Goal: Find specific page/section: Find specific page/section

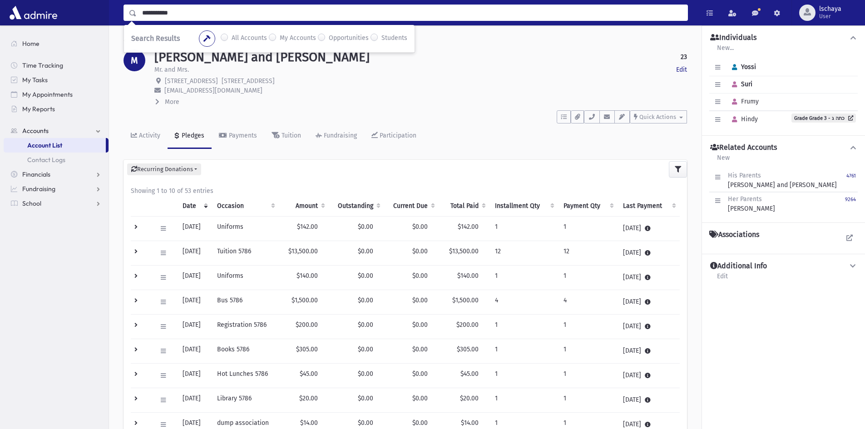
type input "**********"
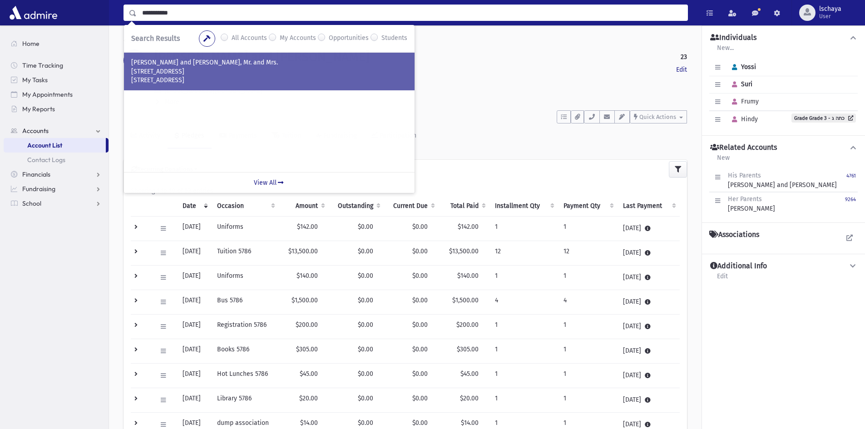
click at [248, 83] on p "Toronto, ON M6A 1Y6" at bounding box center [269, 80] width 276 height 9
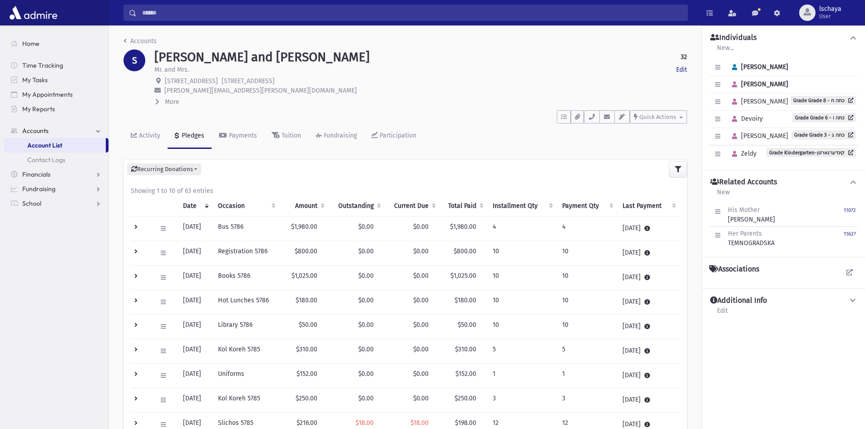
click at [370, 207] on th "Outstanding" at bounding box center [356, 206] width 56 height 21
click at [370, 207] on th "Outstanding" at bounding box center [355, 206] width 56 height 21
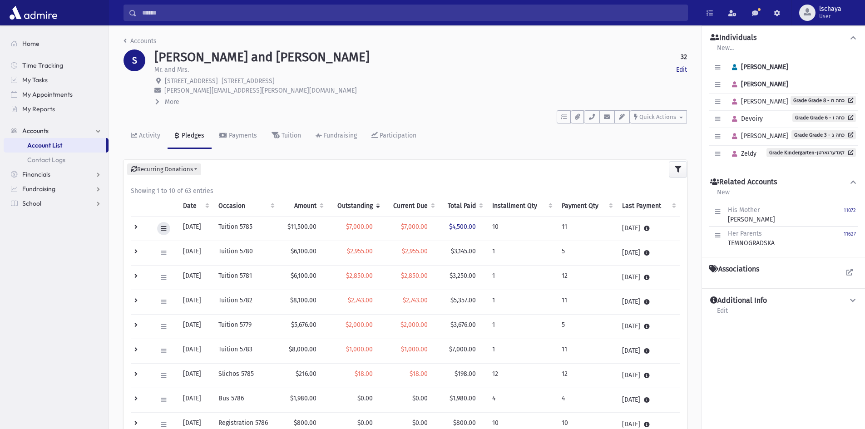
click at [163, 227] on icon at bounding box center [163, 229] width 5 height 6
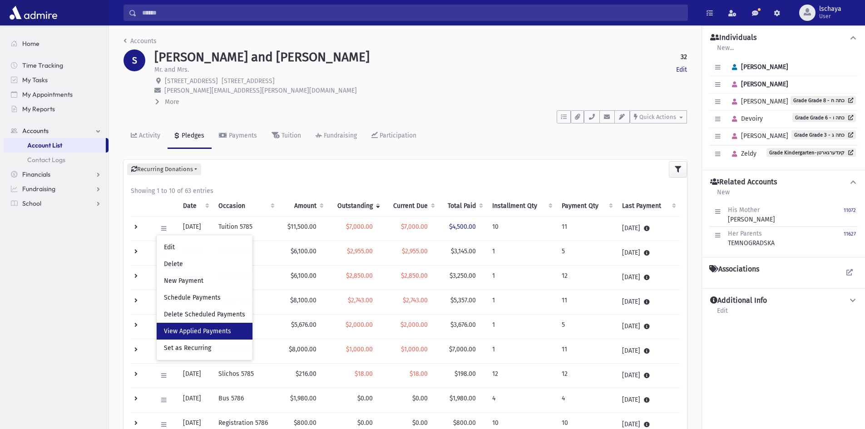
click at [175, 333] on span "View Applied Payments" at bounding box center [197, 331] width 67 height 8
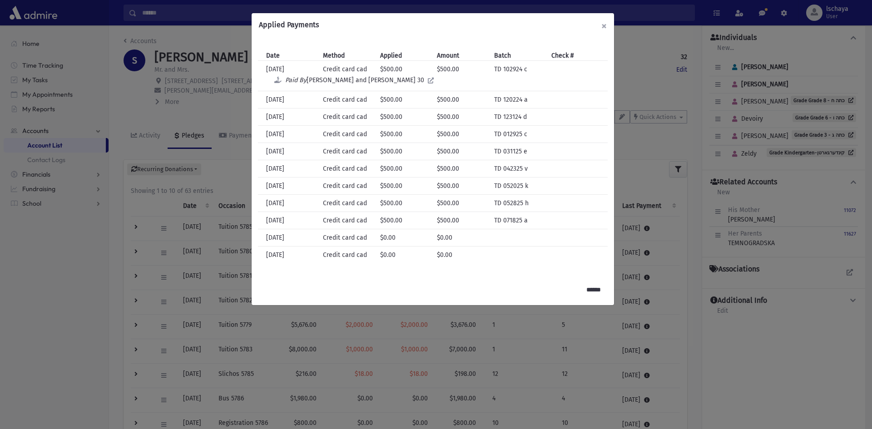
click at [606, 25] on button "×" at bounding box center [604, 25] width 20 height 25
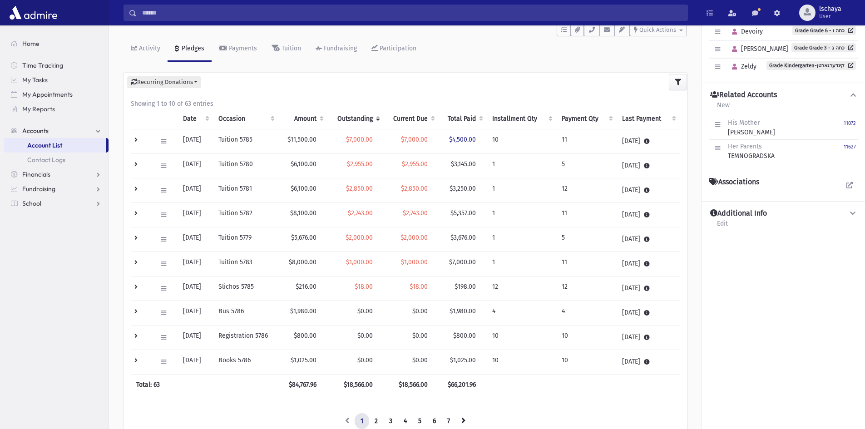
scroll to position [91, 0]
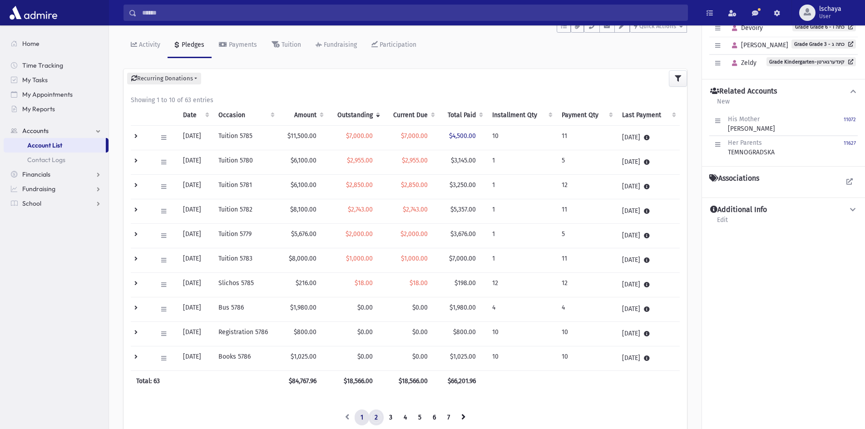
click at [375, 419] on link "2" at bounding box center [376, 417] width 15 height 16
click at [247, 115] on th "Occasion" at bounding box center [245, 115] width 65 height 21
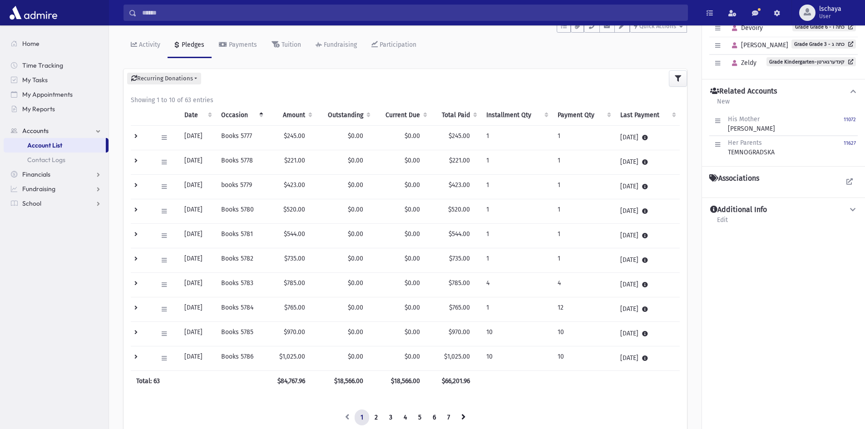
click at [247, 115] on th "Occasion" at bounding box center [241, 115] width 51 height 21
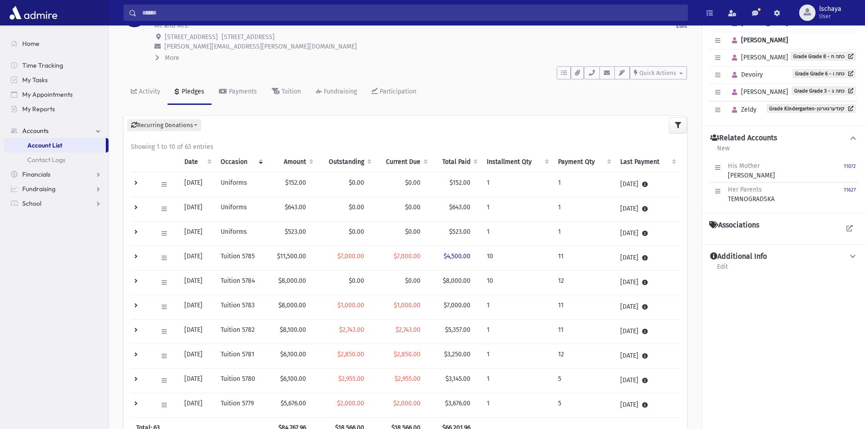
scroll to position [0, 0]
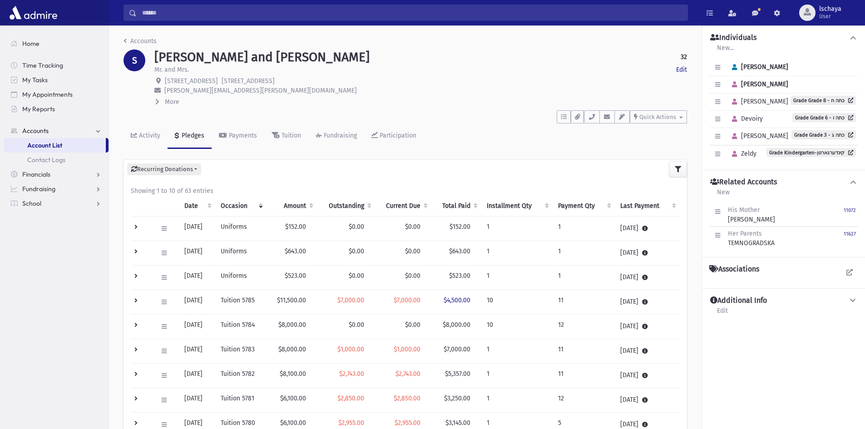
click at [177, 12] on input "Search" at bounding box center [412, 13] width 551 height 16
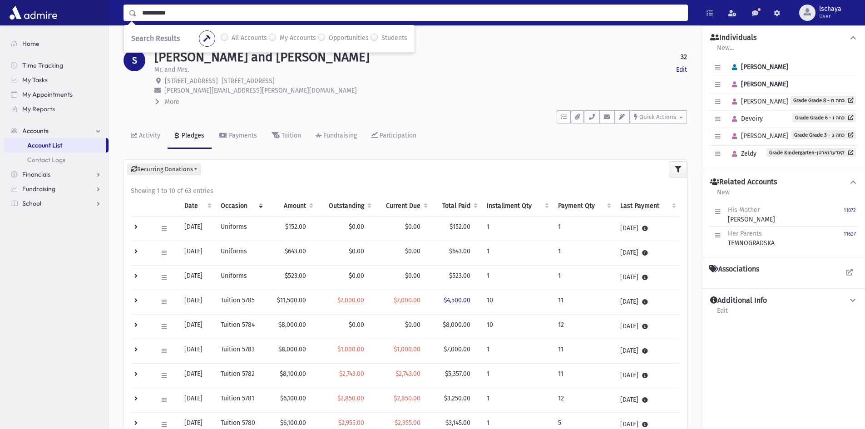
type input "**********"
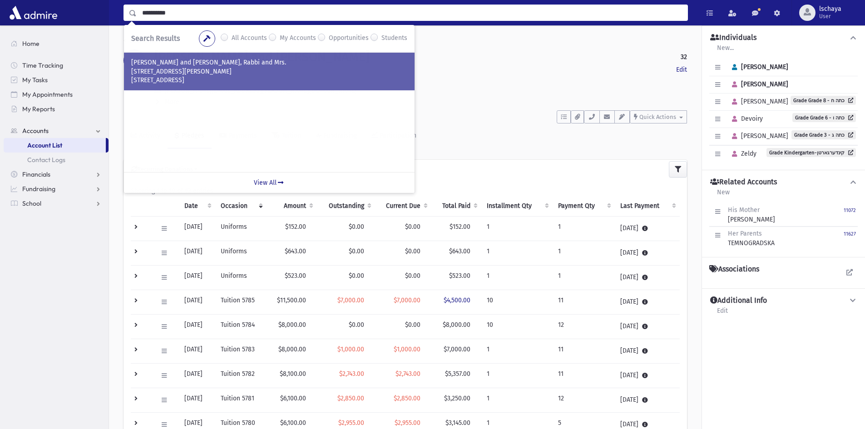
click at [179, 63] on p "SCHAYA, Leibel and Chana Tzivi, Rabbi and Mrs." at bounding box center [269, 62] width 276 height 9
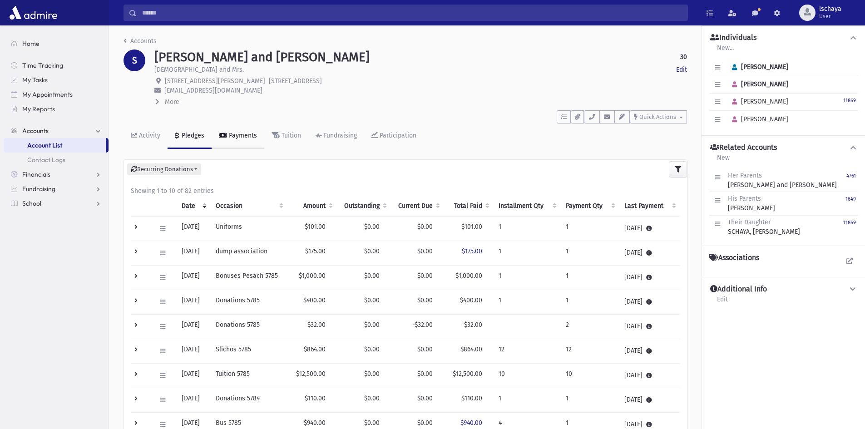
click at [244, 131] on link "Payments" at bounding box center [238, 135] width 53 height 25
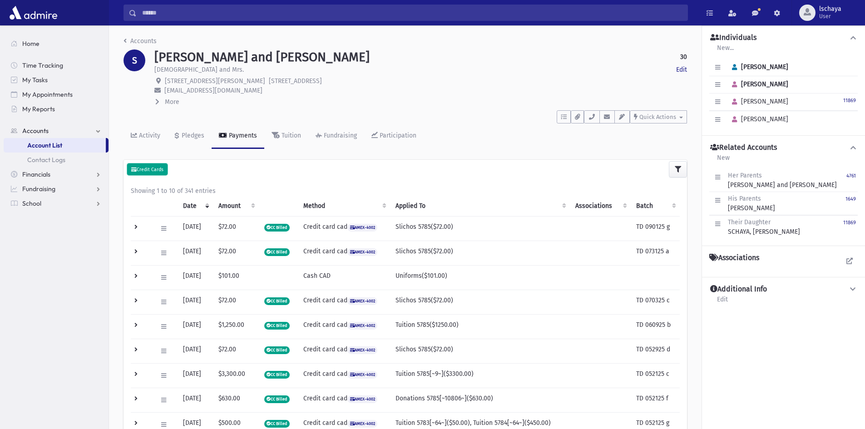
click at [154, 168] on small "Credit Cards" at bounding box center [147, 170] width 32 height 6
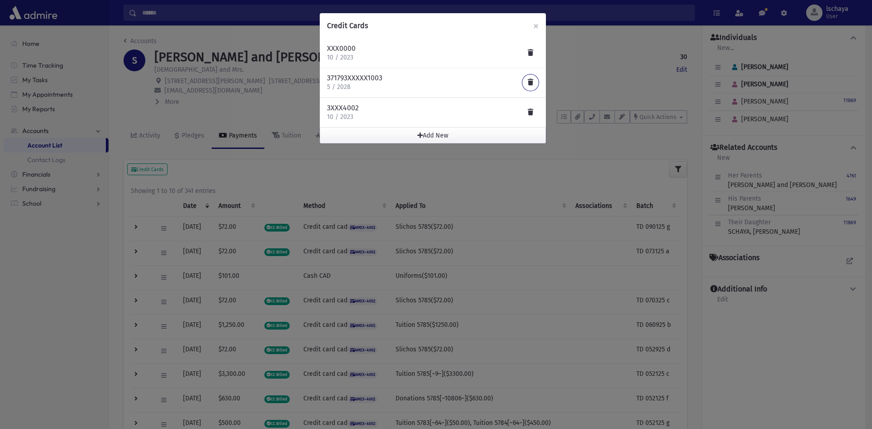
click at [530, 83] on span at bounding box center [529, 82] width 5 height 6
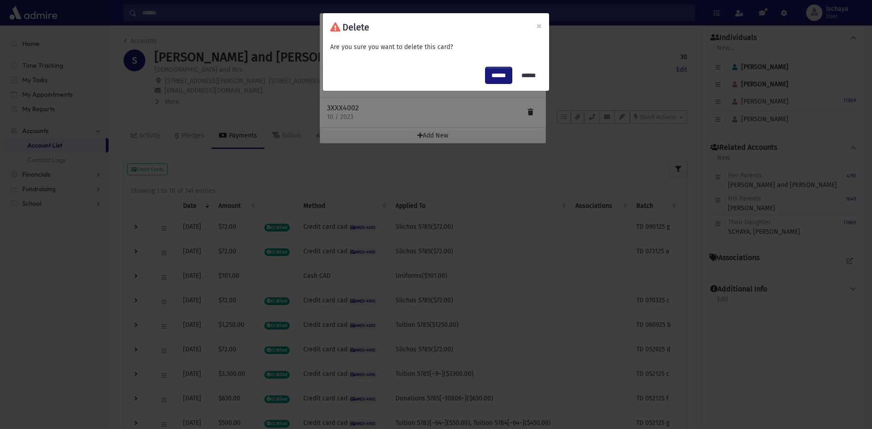
click at [485, 71] on input "******" at bounding box center [498, 75] width 26 height 16
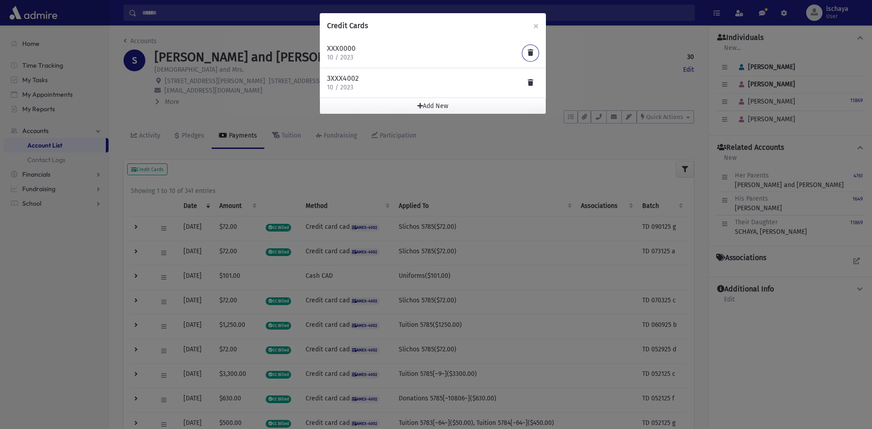
click at [529, 49] on span at bounding box center [529, 52] width 5 height 6
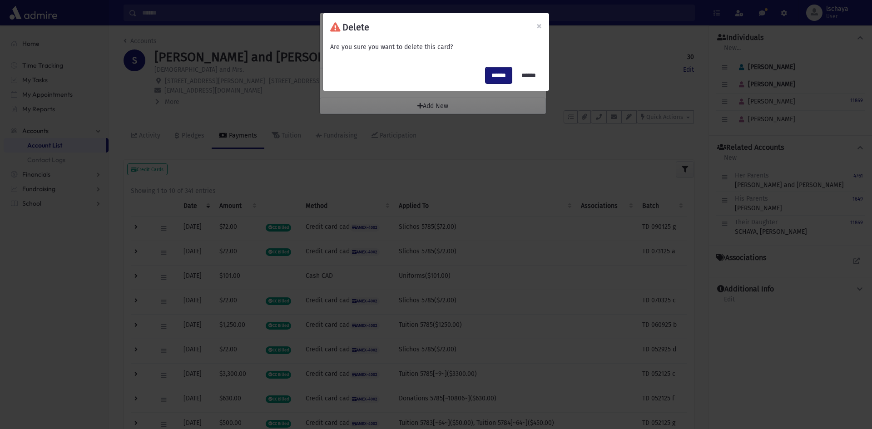
click at [485, 77] on input "******" at bounding box center [498, 75] width 26 height 16
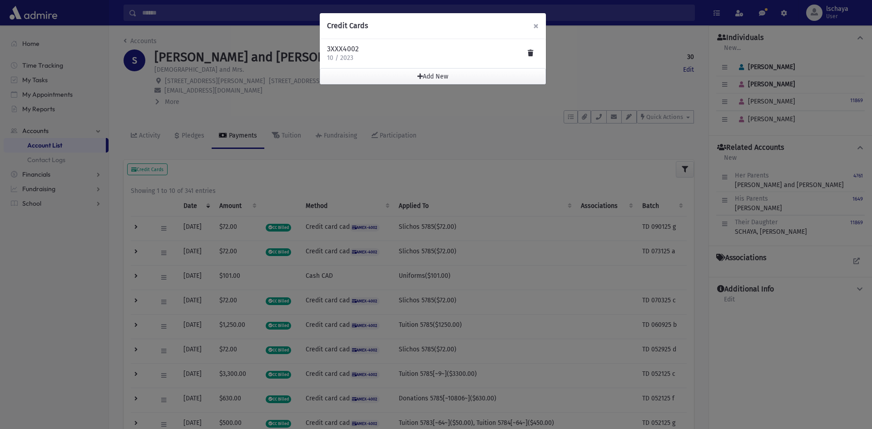
click at [533, 26] on span "×" at bounding box center [535, 26] width 5 height 13
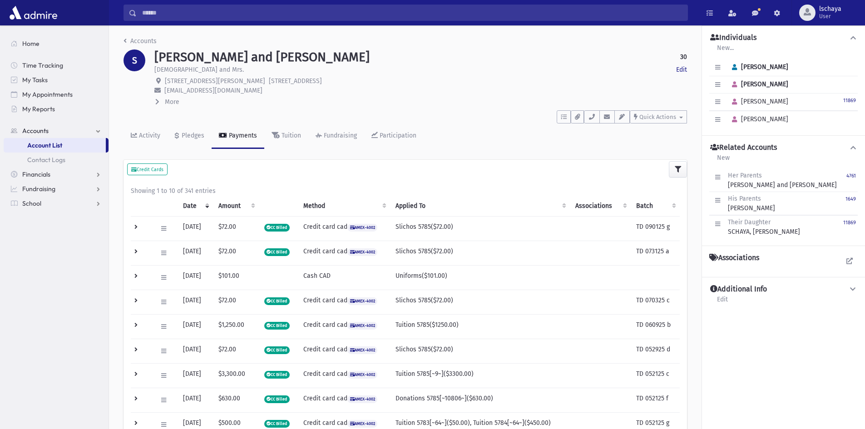
scroll to position [136, 0]
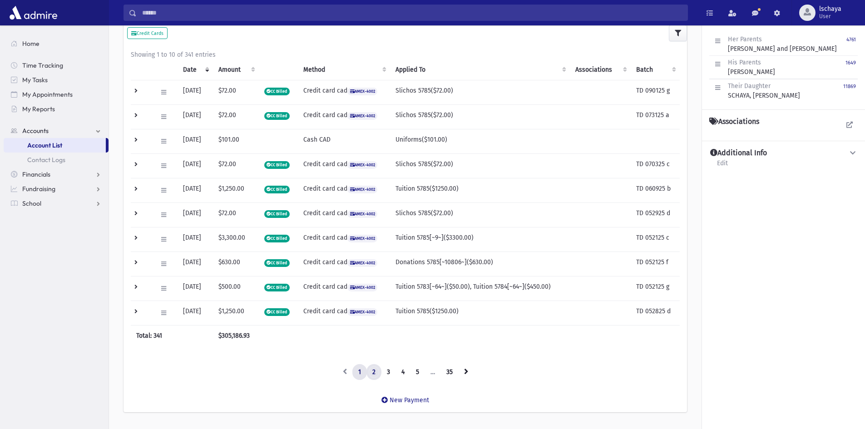
click at [376, 374] on link "2" at bounding box center [373, 372] width 15 height 16
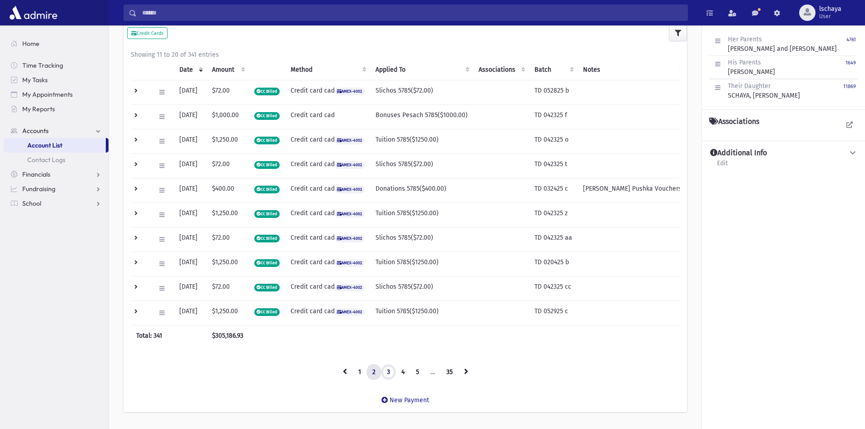
drag, startPoint x: 387, startPoint y: 371, endPoint x: 389, endPoint y: 339, distance: 31.8
click at [387, 370] on link "3" at bounding box center [388, 372] width 15 height 16
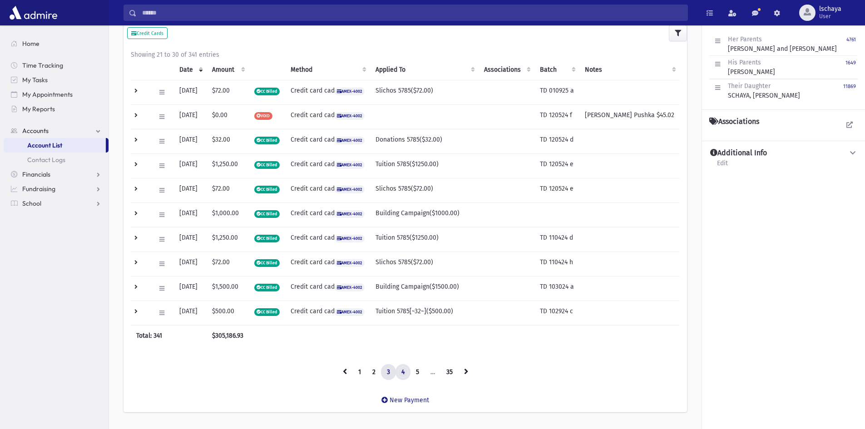
click at [404, 372] on link "4" at bounding box center [402, 372] width 15 height 16
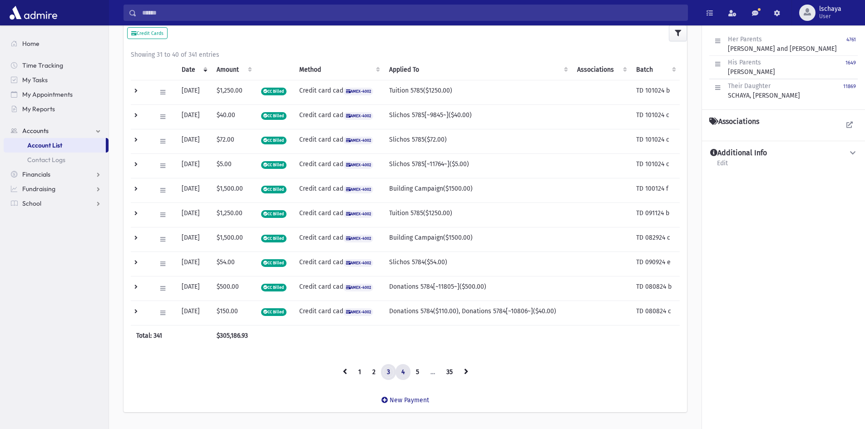
click at [387, 368] on link "3" at bounding box center [388, 372] width 15 height 16
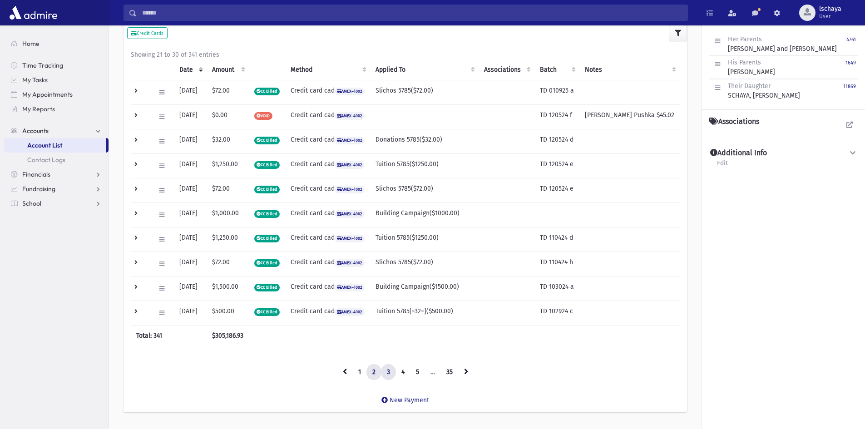
click at [377, 375] on link "2" at bounding box center [373, 372] width 15 height 16
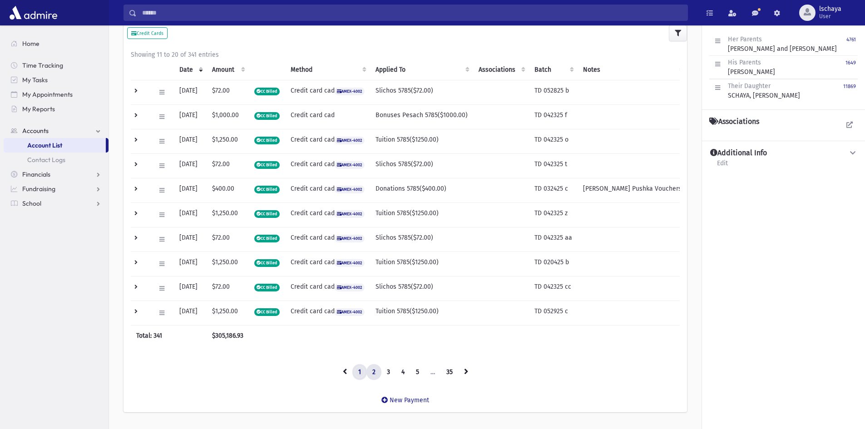
click at [361, 371] on link "1" at bounding box center [359, 372] width 15 height 16
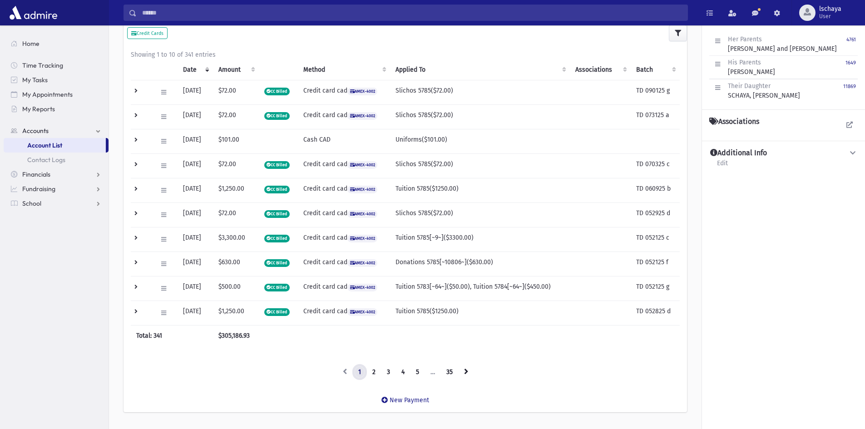
scroll to position [0, 0]
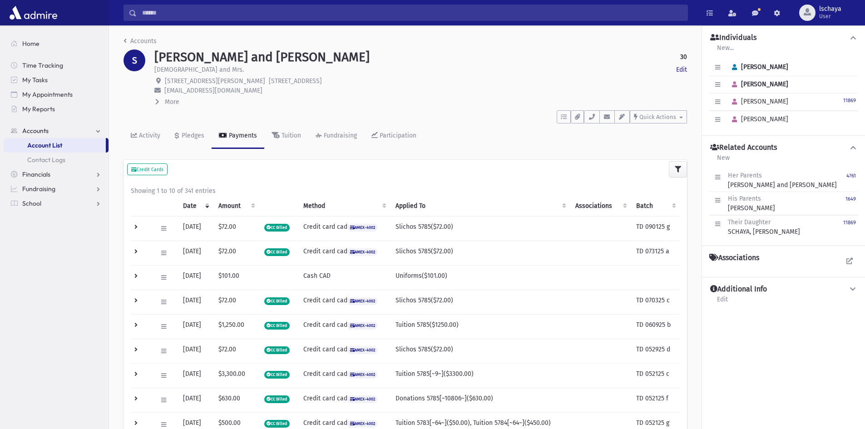
click at [149, 15] on input "Search" at bounding box center [412, 13] width 551 height 16
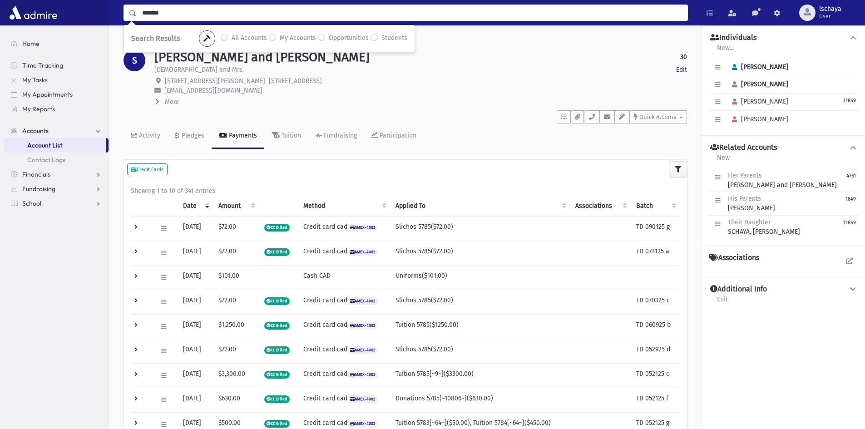
type input "******"
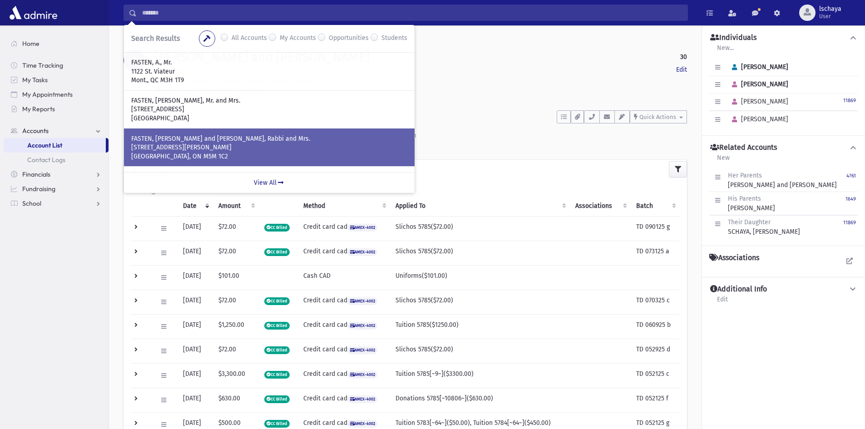
click at [213, 148] on p "[STREET_ADDRESS][PERSON_NAME]" at bounding box center [269, 147] width 276 height 9
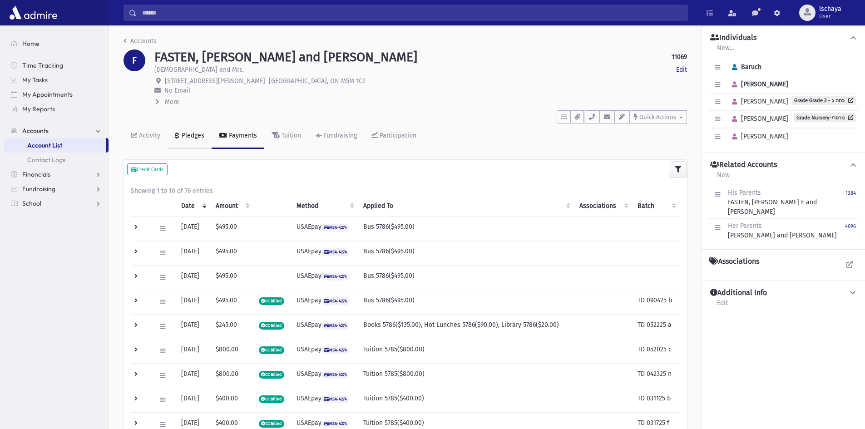
click at [191, 138] on div "Pledges" at bounding box center [192, 136] width 25 height 8
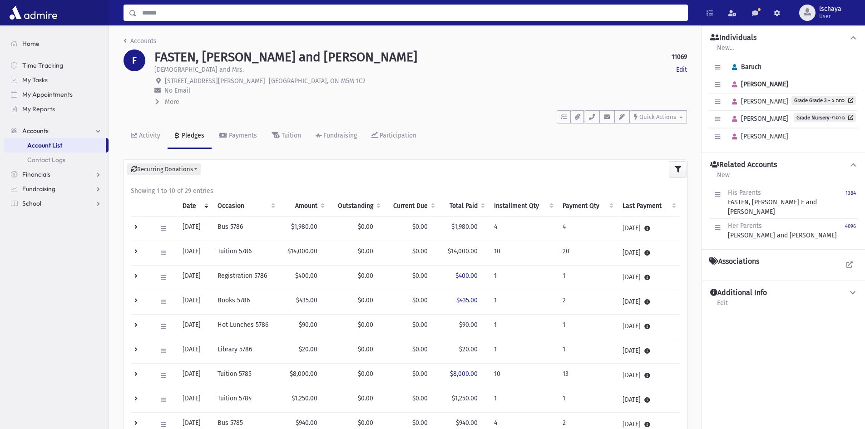
click at [184, 15] on input "Search" at bounding box center [412, 13] width 551 height 16
type input "********"
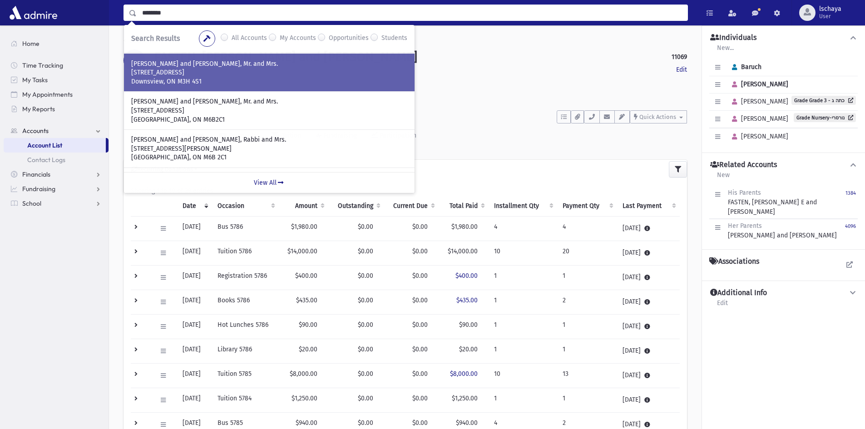
scroll to position [91, 0]
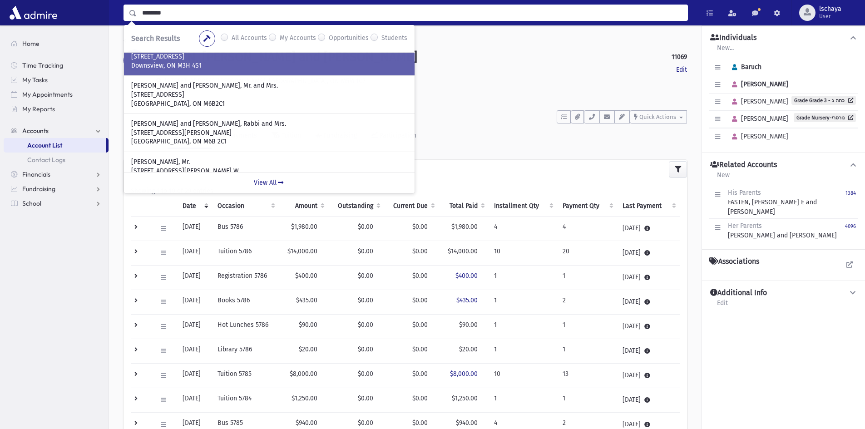
click at [197, 131] on p "[STREET_ADDRESS][PERSON_NAME]" at bounding box center [269, 132] width 276 height 9
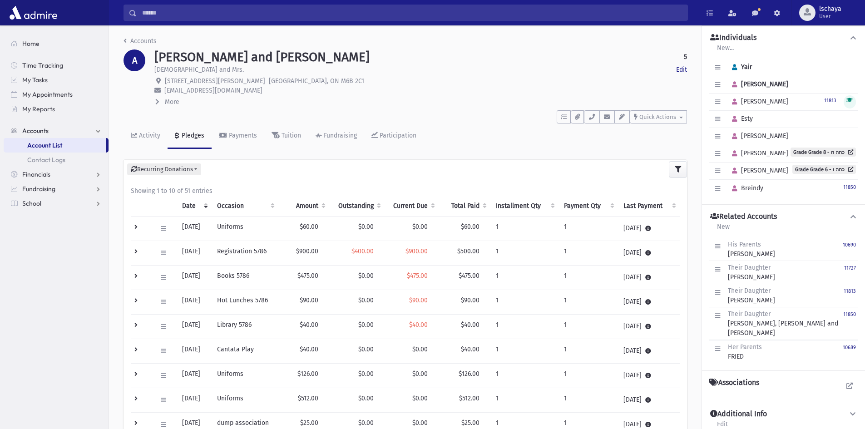
click at [374, 202] on th "Outstanding" at bounding box center [356, 206] width 55 height 21
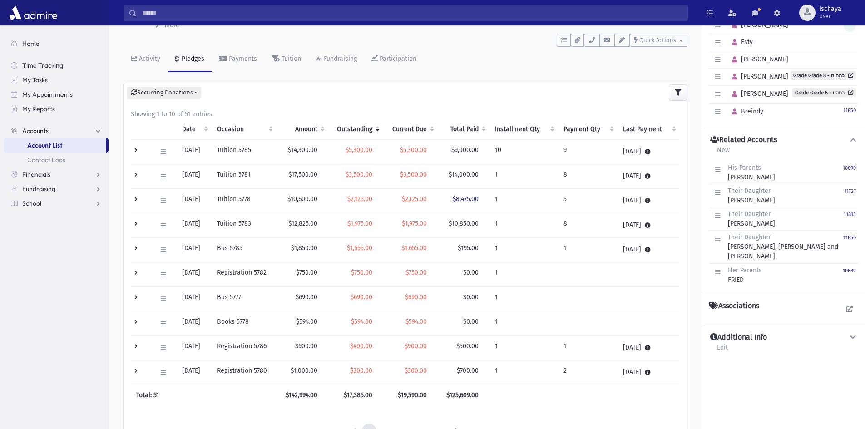
scroll to position [91, 0]
